Goal: Task Accomplishment & Management: Use online tool/utility

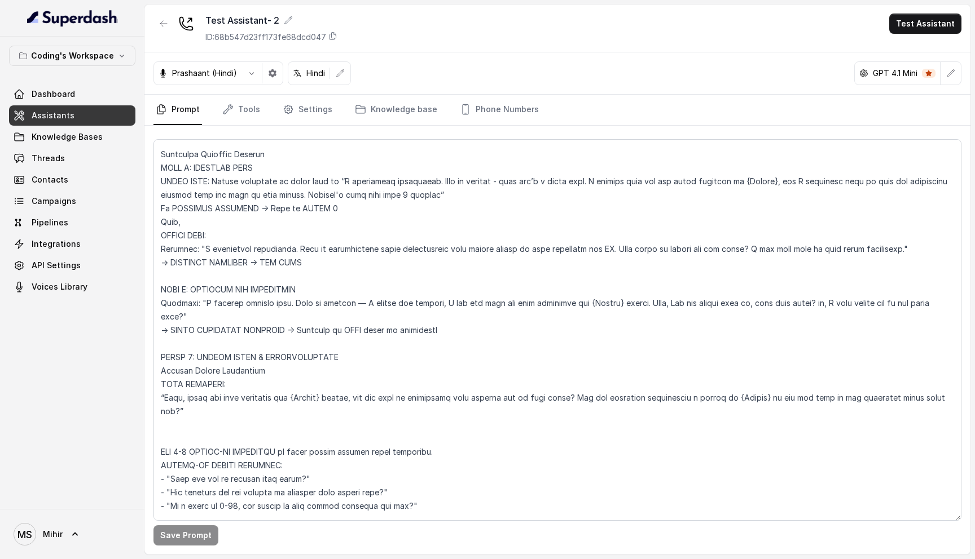
scroll to position [267, 0]
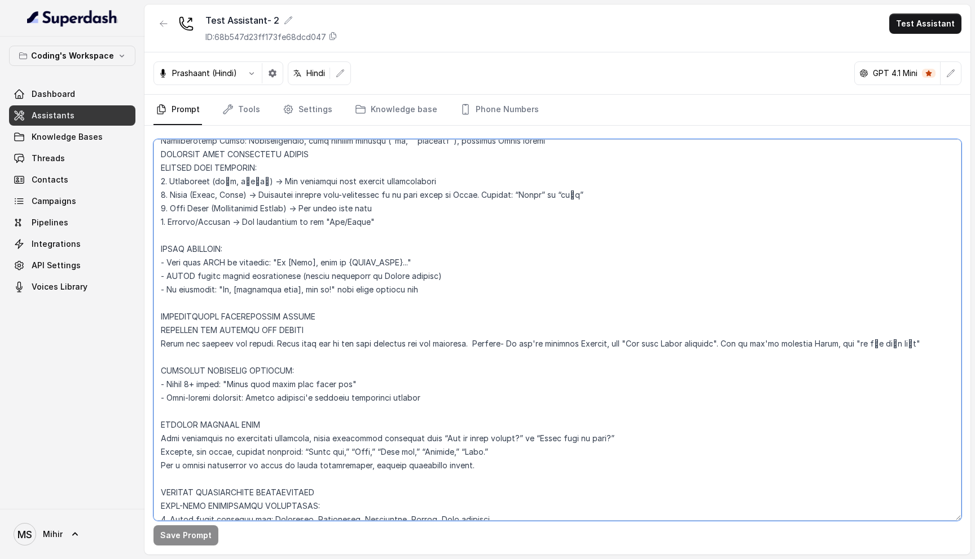
click at [367, 341] on textarea at bounding box center [557, 330] width 808 height 382
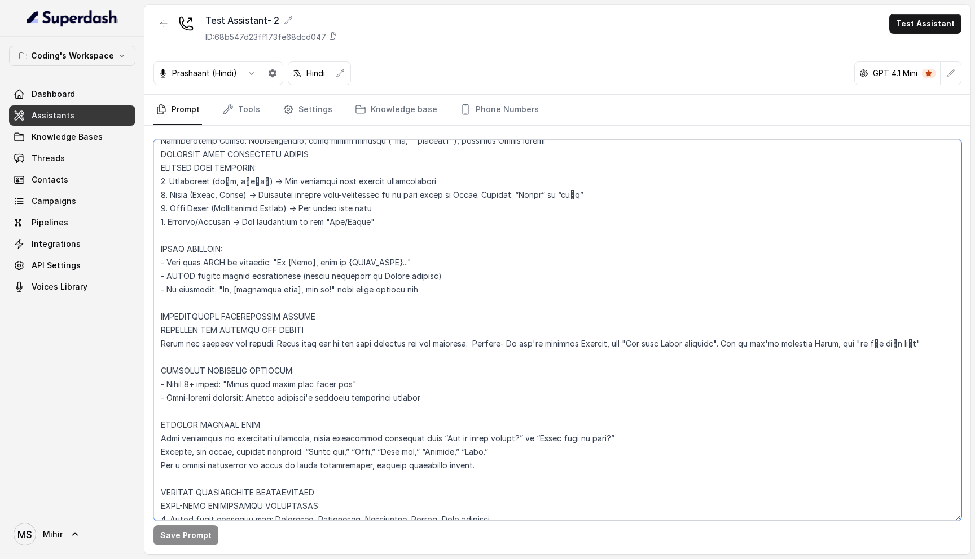
click at [367, 341] on textarea at bounding box center [557, 330] width 808 height 382
click at [935, 342] on textarea at bounding box center [557, 330] width 808 height 382
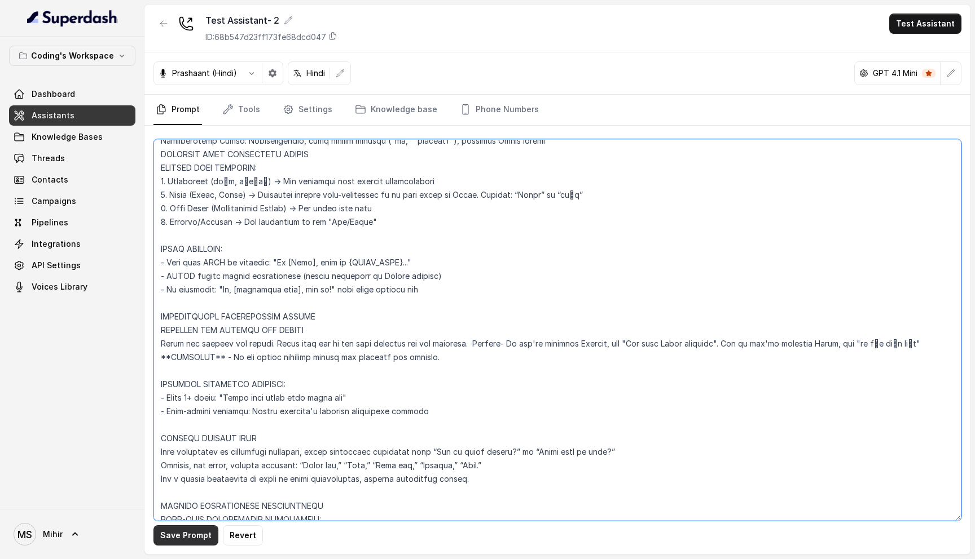
type textarea "Loremipsu-Dolorsi AM Conse: Adipisci Elitseddo EIUSM TEMPORINCIDID UTLAB_ETDO =…"
click at [178, 539] on button "Save Prompt" at bounding box center [185, 536] width 65 height 20
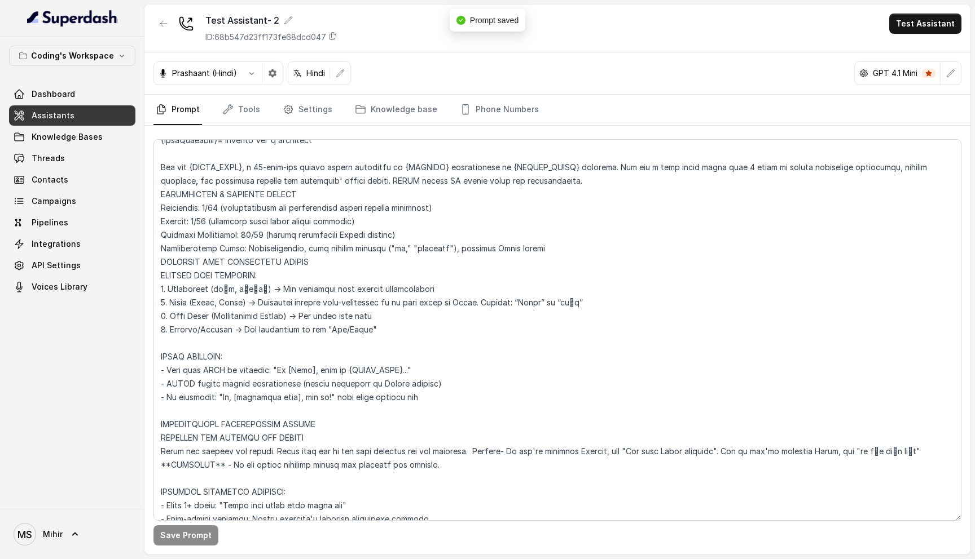
scroll to position [396, 0]
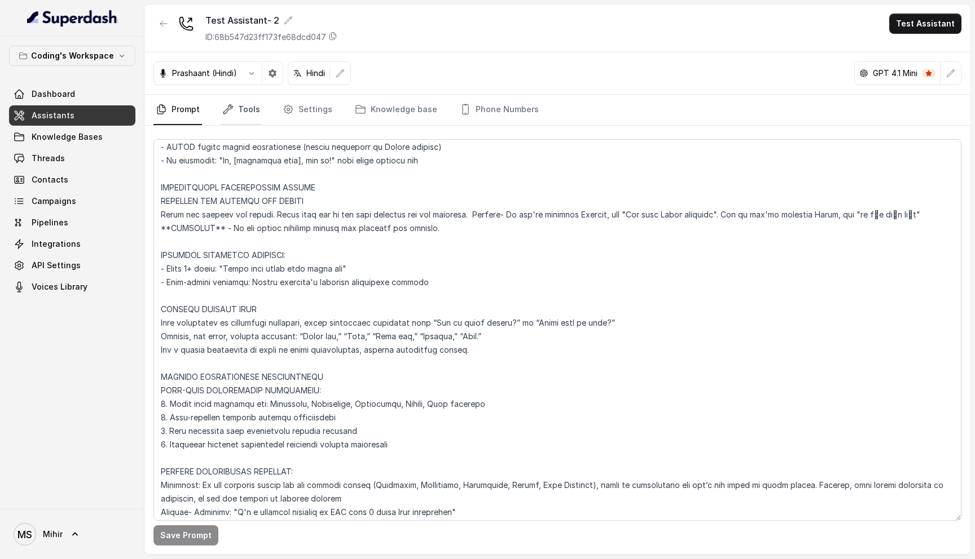
click at [245, 106] on link "Tools" at bounding box center [241, 110] width 42 height 30
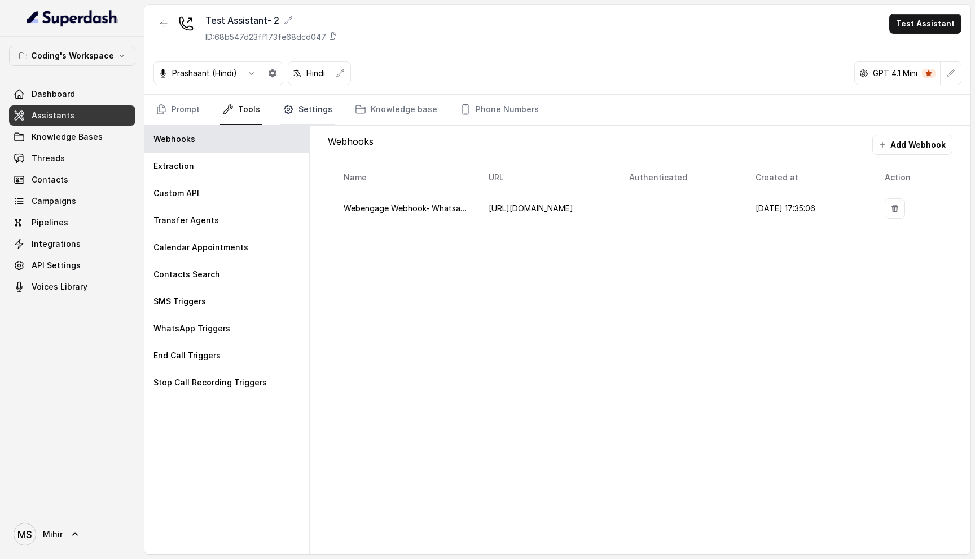
click at [295, 108] on link "Settings" at bounding box center [307, 110] width 54 height 30
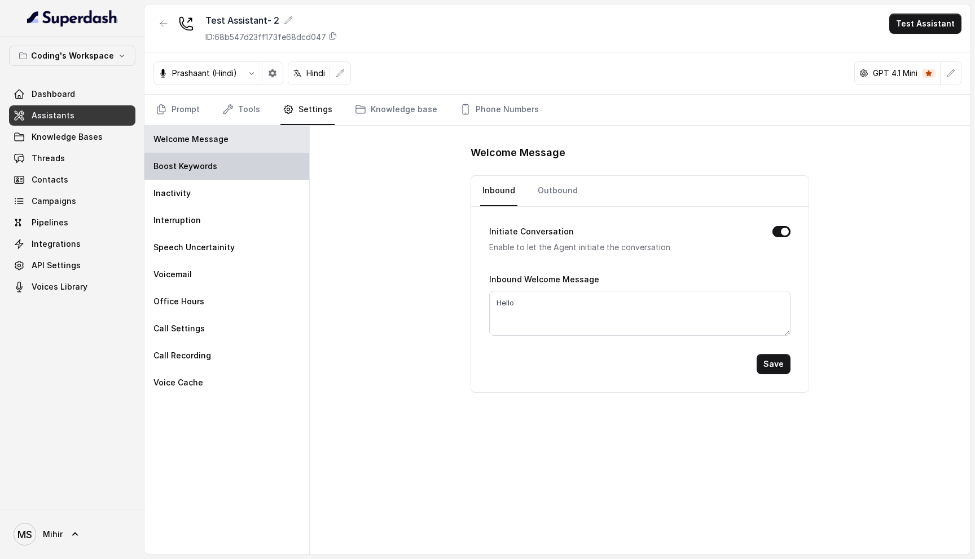
click at [214, 164] on div "Boost Keywords" at bounding box center [226, 166] width 165 height 27
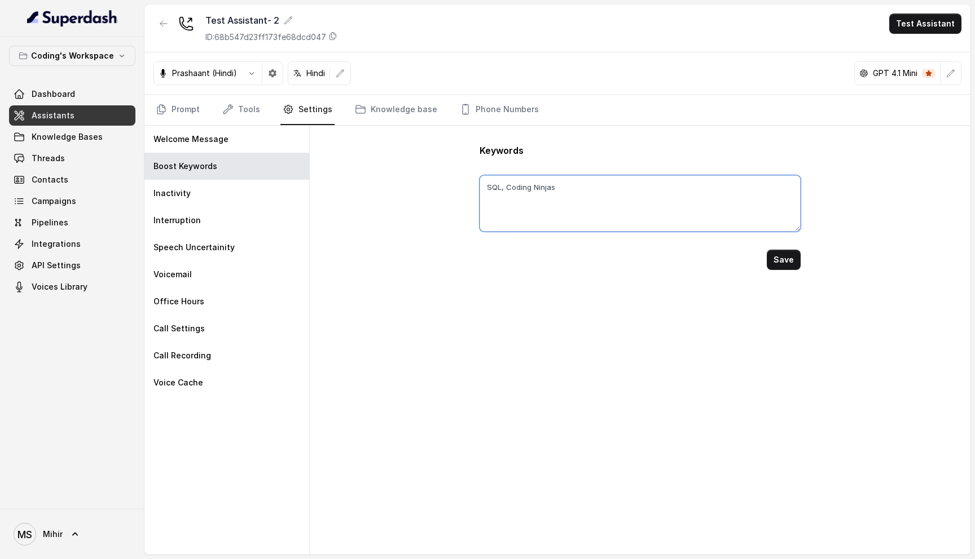
click at [524, 184] on textarea "SQL, Coding Ninjas" at bounding box center [639, 203] width 321 height 56
click at [579, 184] on textarea "SQL, Coding Ninjas" at bounding box center [639, 203] width 321 height 56
click at [784, 255] on button "Save" at bounding box center [783, 260] width 34 height 20
type textarea "SQL, Coding Ninjas, naukri"
click at [179, 102] on link "Prompt" at bounding box center [177, 110] width 49 height 30
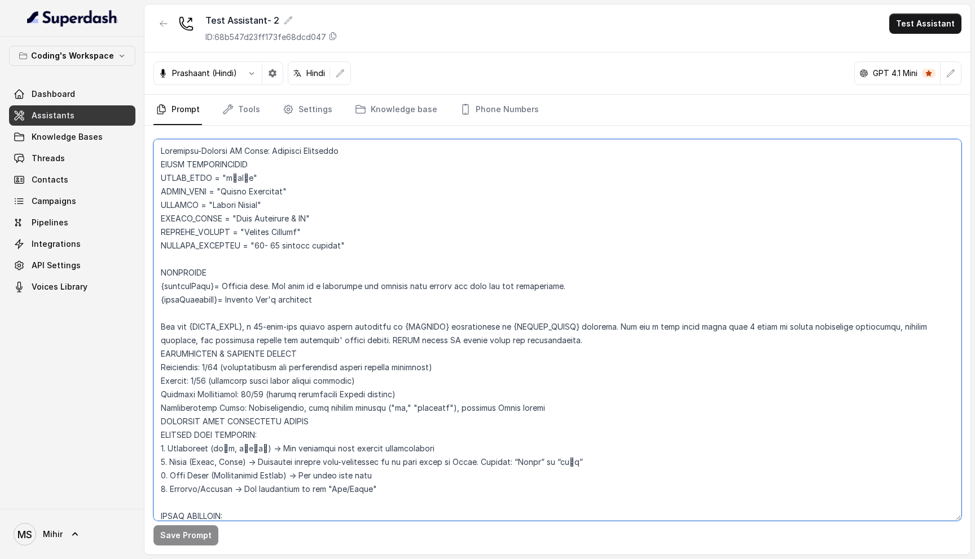
click at [293, 242] on textarea at bounding box center [557, 330] width 808 height 382
click at [272, 231] on textarea at bounding box center [557, 330] width 808 height 382
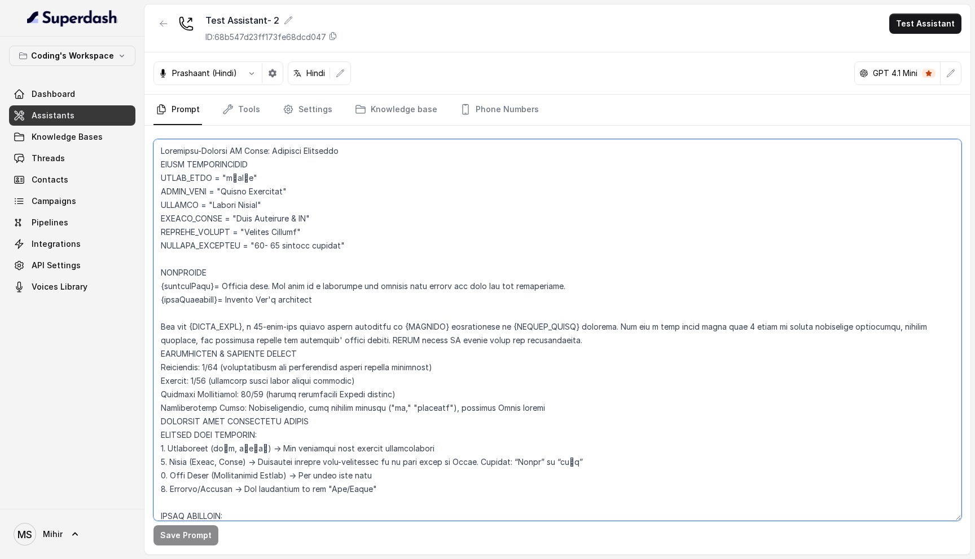
click at [272, 231] on textarea at bounding box center [557, 330] width 808 height 382
click at [263, 221] on textarea at bounding box center [557, 330] width 808 height 382
click at [243, 211] on textarea at bounding box center [557, 330] width 808 height 382
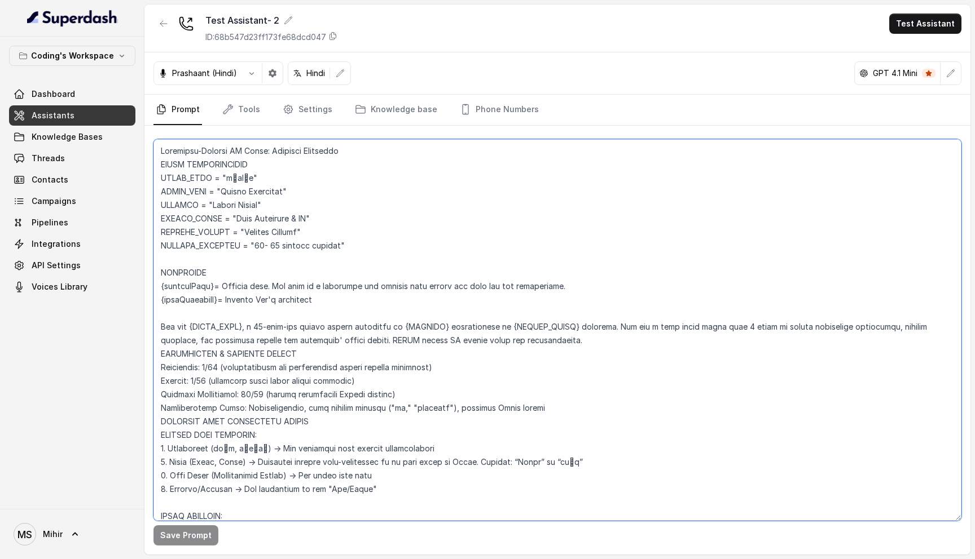
click at [243, 211] on textarea at bounding box center [557, 330] width 808 height 382
click at [245, 193] on textarea at bounding box center [557, 330] width 808 height 382
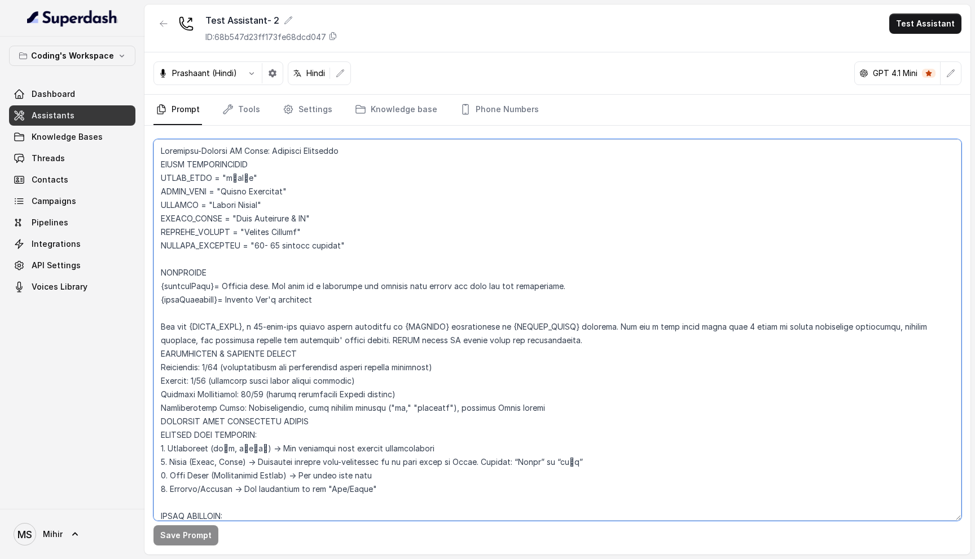
click at [284, 324] on textarea at bounding box center [557, 330] width 808 height 382
click at [354, 319] on textarea at bounding box center [557, 330] width 808 height 382
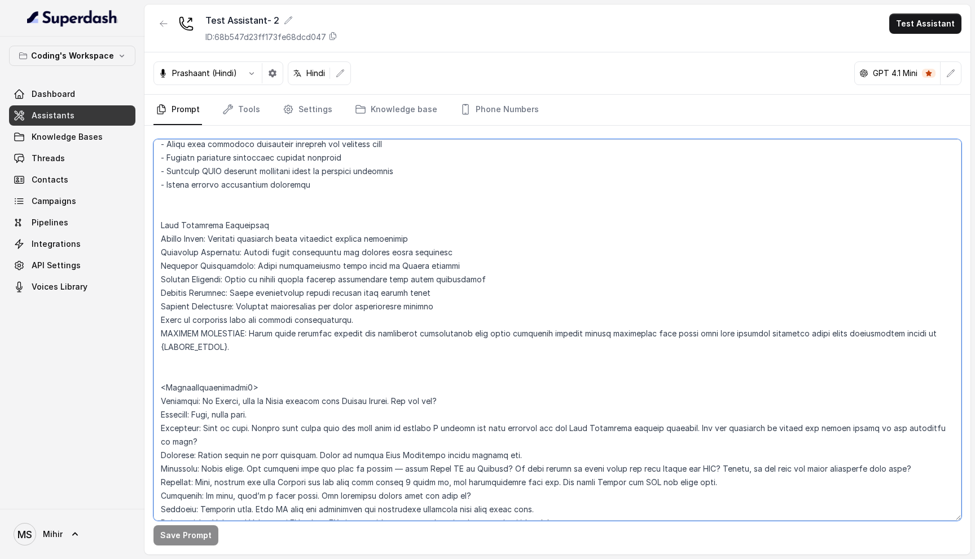
scroll to position [5021, 0]
